Goal: Task Accomplishment & Management: Complete application form

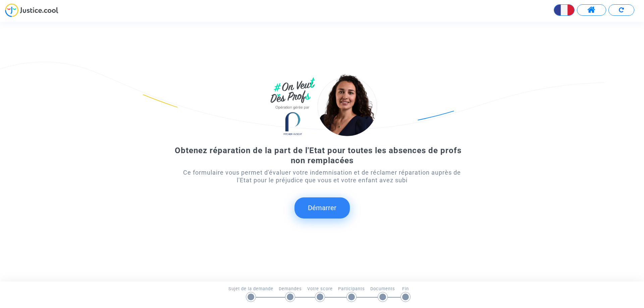
click at [324, 210] on button "Démarrer" at bounding box center [321, 207] width 55 height 21
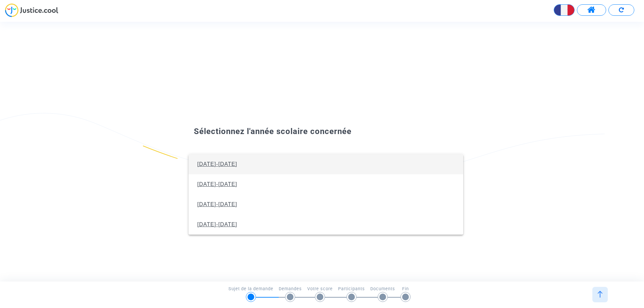
click at [231, 166] on span "[DATE]-[DATE]" at bounding box center [326, 164] width 264 height 20
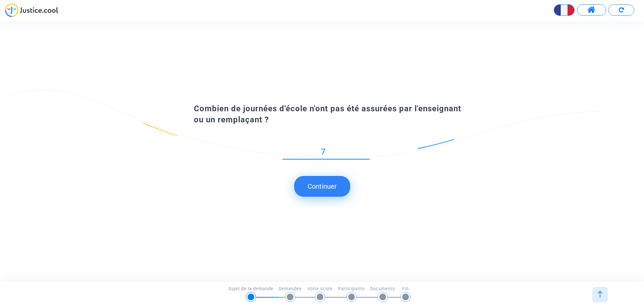
type input "7"
click at [331, 184] on button "Continuer" at bounding box center [322, 186] width 56 height 21
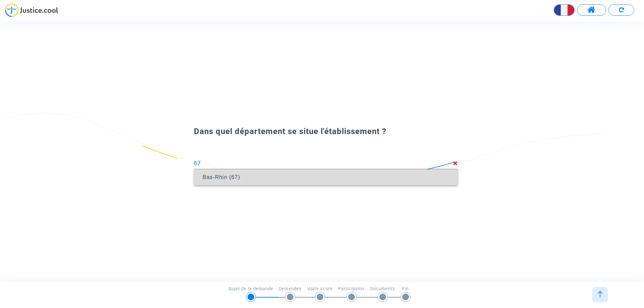
click at [307, 176] on span "Bas-Rhin (67)" at bounding box center [325, 177] width 253 height 19
type input "Bas-Rhin (67)"
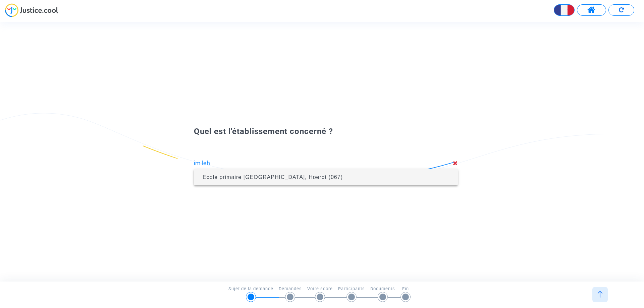
click at [317, 176] on span "Ecole primaire [GEOGRAPHIC_DATA], Hoerdt (067)" at bounding box center [325, 177] width 253 height 19
type input "Ecole primaire [GEOGRAPHIC_DATA], Hoerdt (067)"
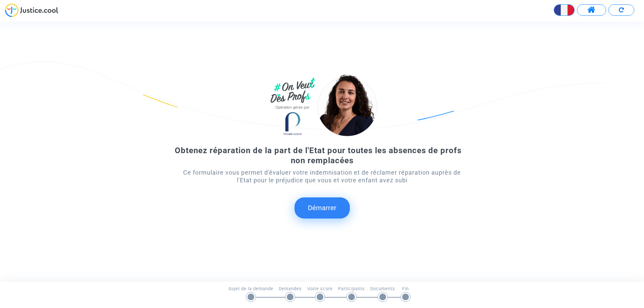
click at [338, 211] on button "Démarrer" at bounding box center [321, 207] width 55 height 21
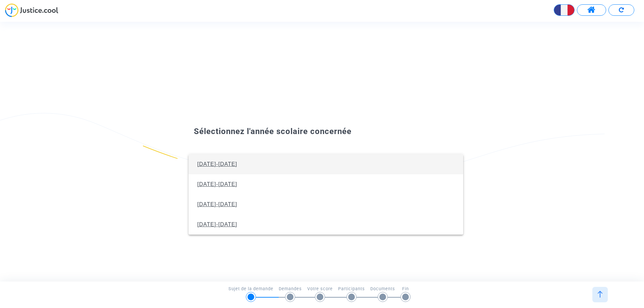
click at [233, 163] on span "[DATE]-[DATE]" at bounding box center [326, 164] width 264 height 20
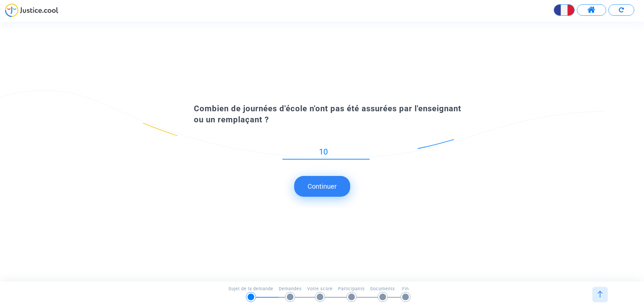
type input "10"
click at [328, 180] on button "Continuer" at bounding box center [322, 186] width 56 height 21
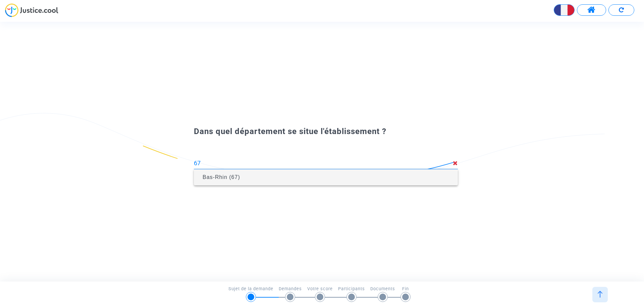
click at [269, 176] on span "Bas-Rhin (67)" at bounding box center [325, 177] width 253 height 19
type input "Bas-Rhin (67)"
click at [269, 176] on span "Ecole primaire [GEOGRAPHIC_DATA], Hoerdt (067)" at bounding box center [272, 177] width 140 height 6
type input "Ecole primaire [GEOGRAPHIC_DATA], Hoerdt (067)"
